Goal: Task Accomplishment & Management: Manage account settings

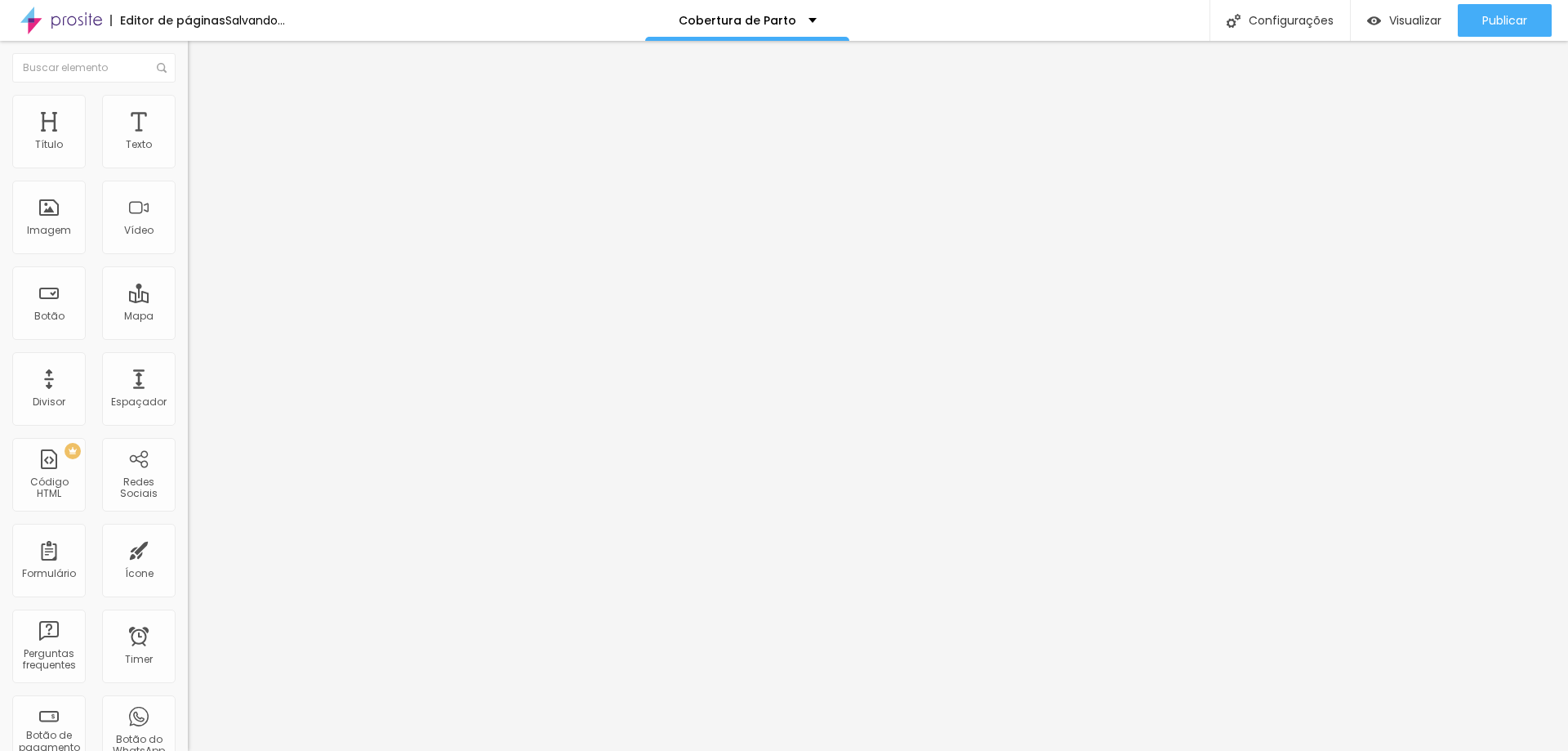
click at [188, 141] on span "Trocar imagem" at bounding box center [232, 133] width 89 height 14
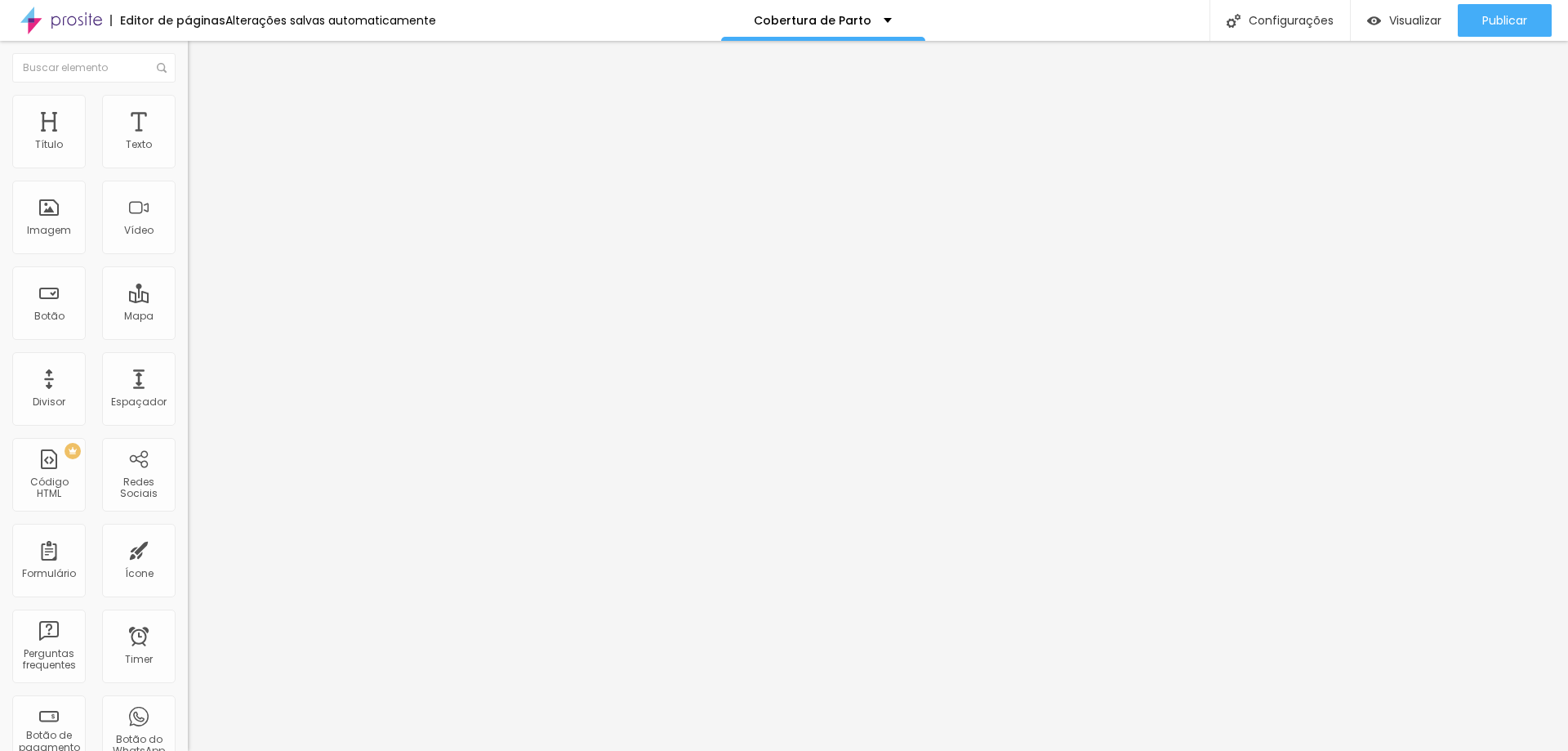
scroll to position [245, 0]
click at [188, 141] on span "Trocar imagem" at bounding box center [232, 133] width 89 height 14
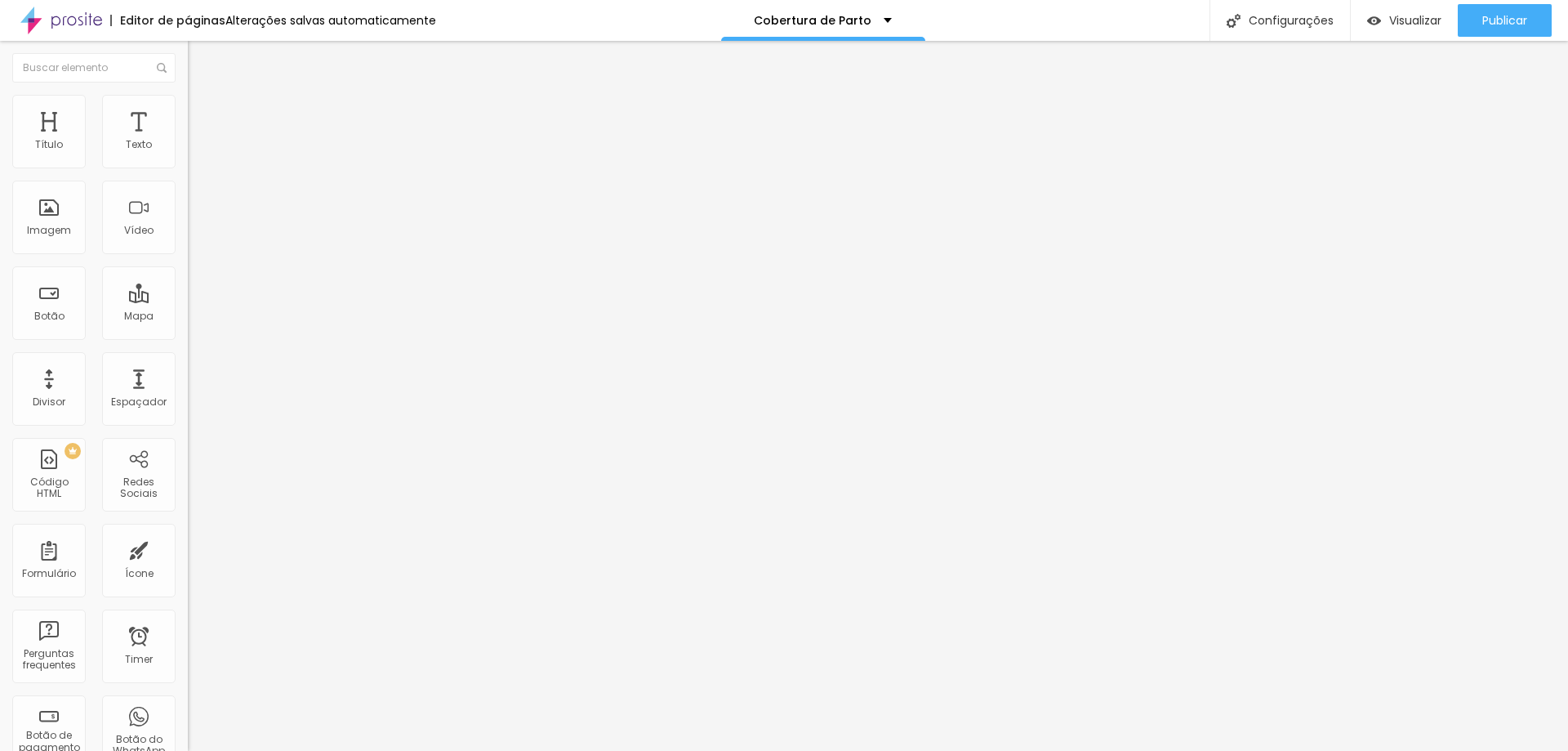
click at [188, 141] on span "Trocar imagem" at bounding box center [232, 133] width 89 height 14
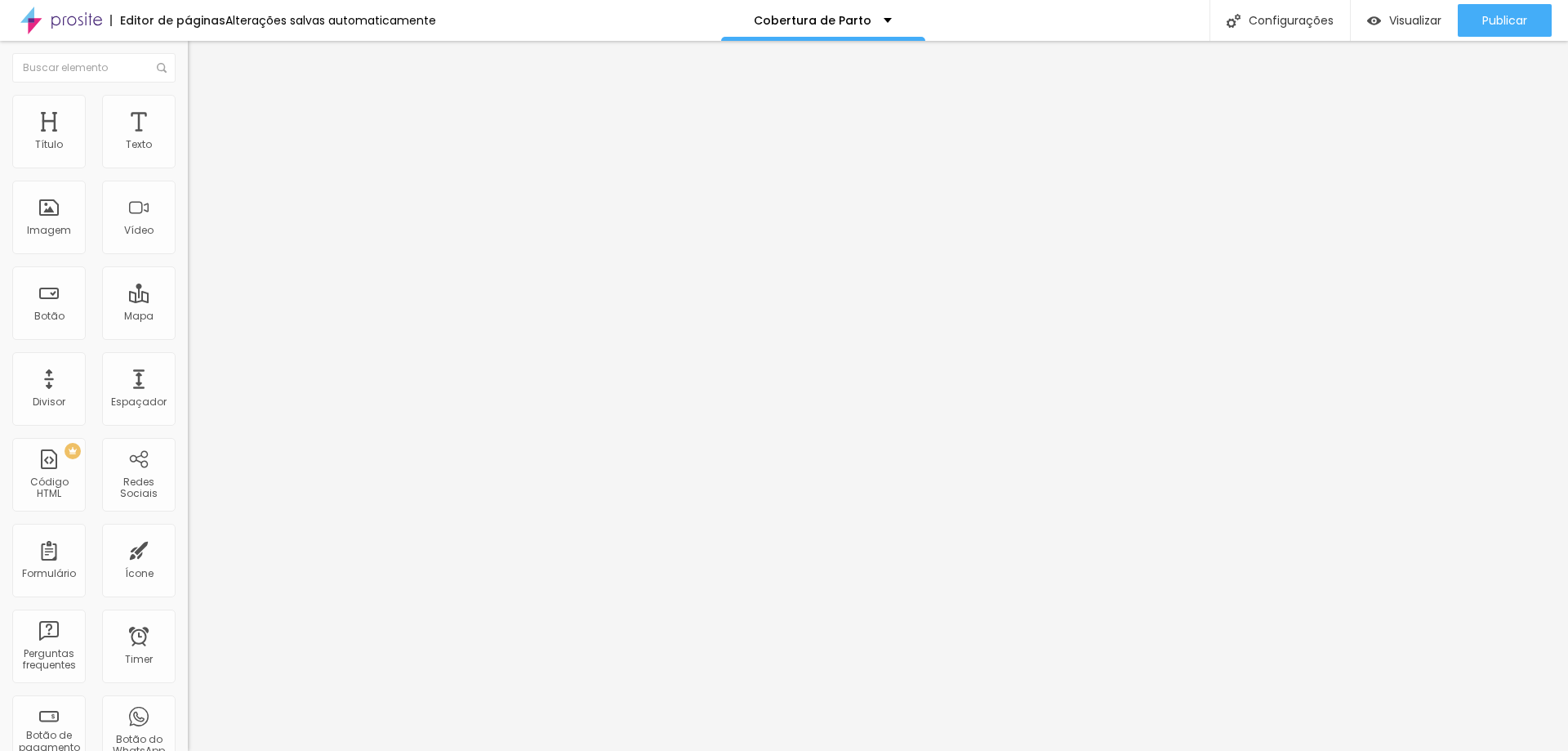
click at [188, 141] on span "Trocar imagem" at bounding box center [232, 133] width 89 height 14
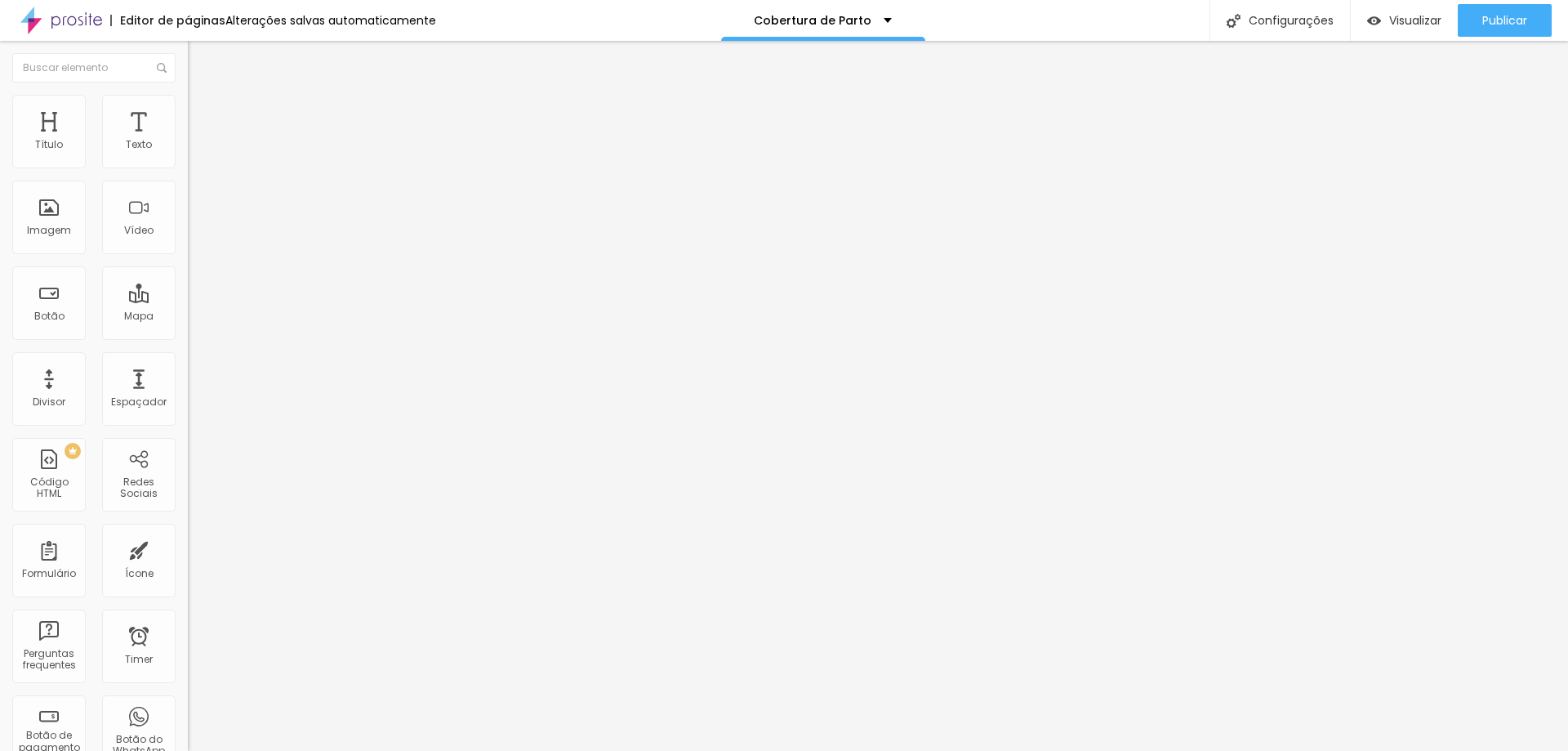
click at [188, 141] on span "Trocar imagem" at bounding box center [232, 133] width 89 height 14
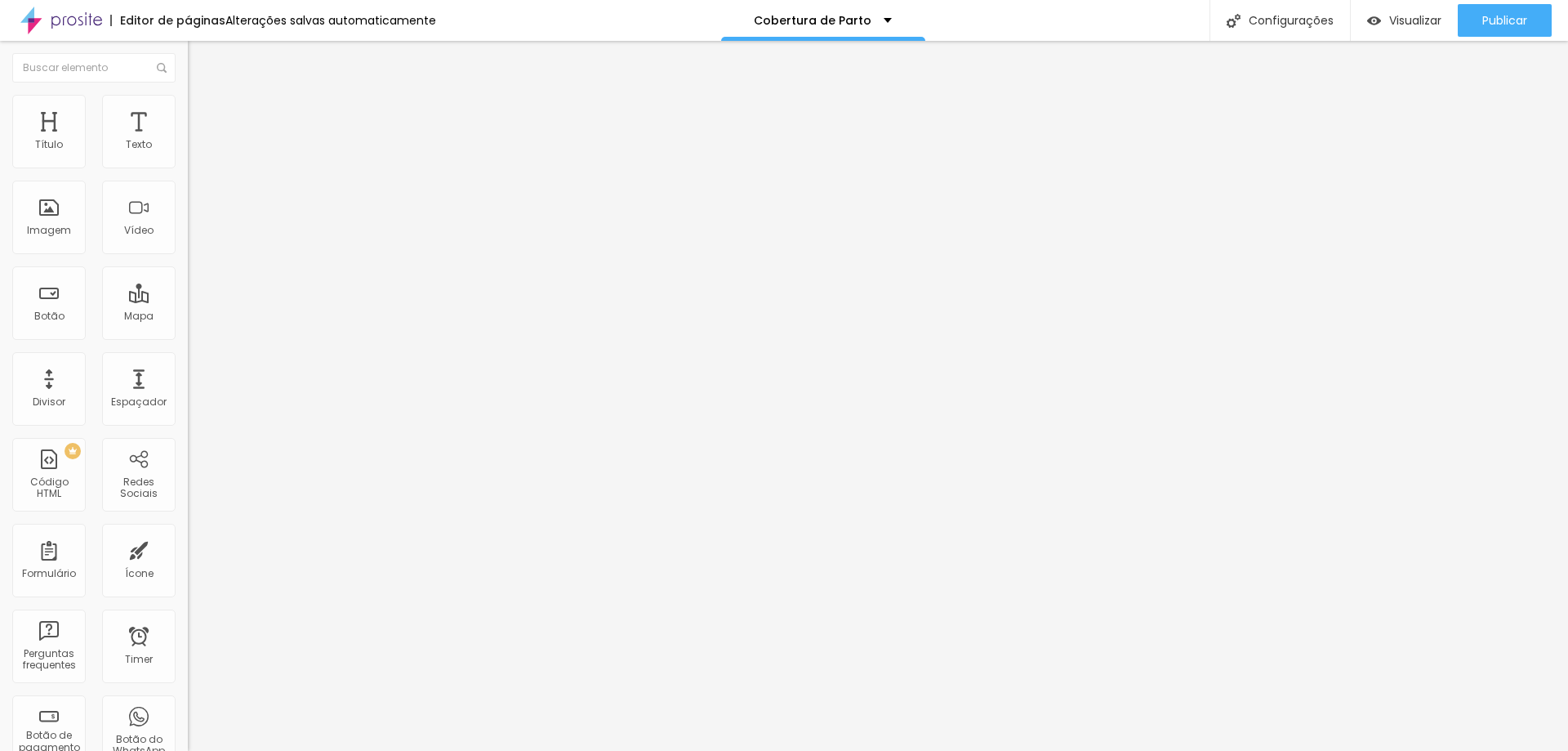
scroll to position [245, 0]
click at [1512, 23] on span "Publicar" at bounding box center [1504, 21] width 45 height 13
